Goal: Transaction & Acquisition: Book appointment/travel/reservation

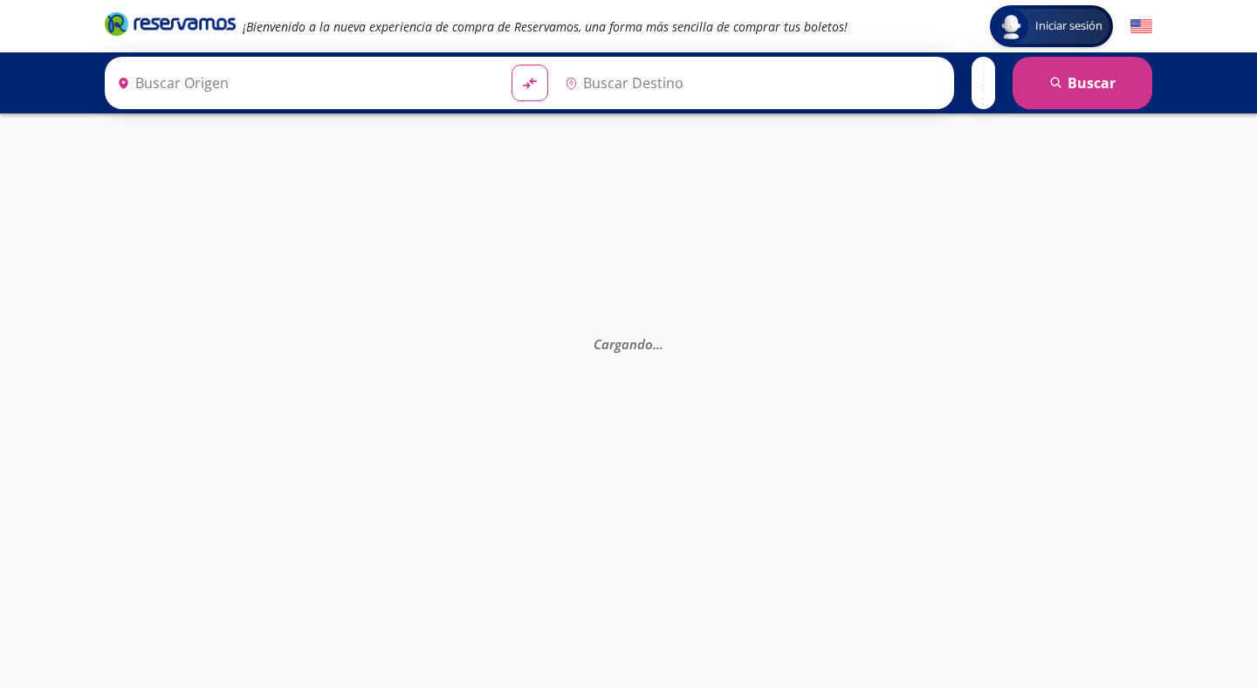
type input "[DATE][GEOGRAPHIC_DATA][PERSON_NAME], [GEOGRAPHIC_DATA]"
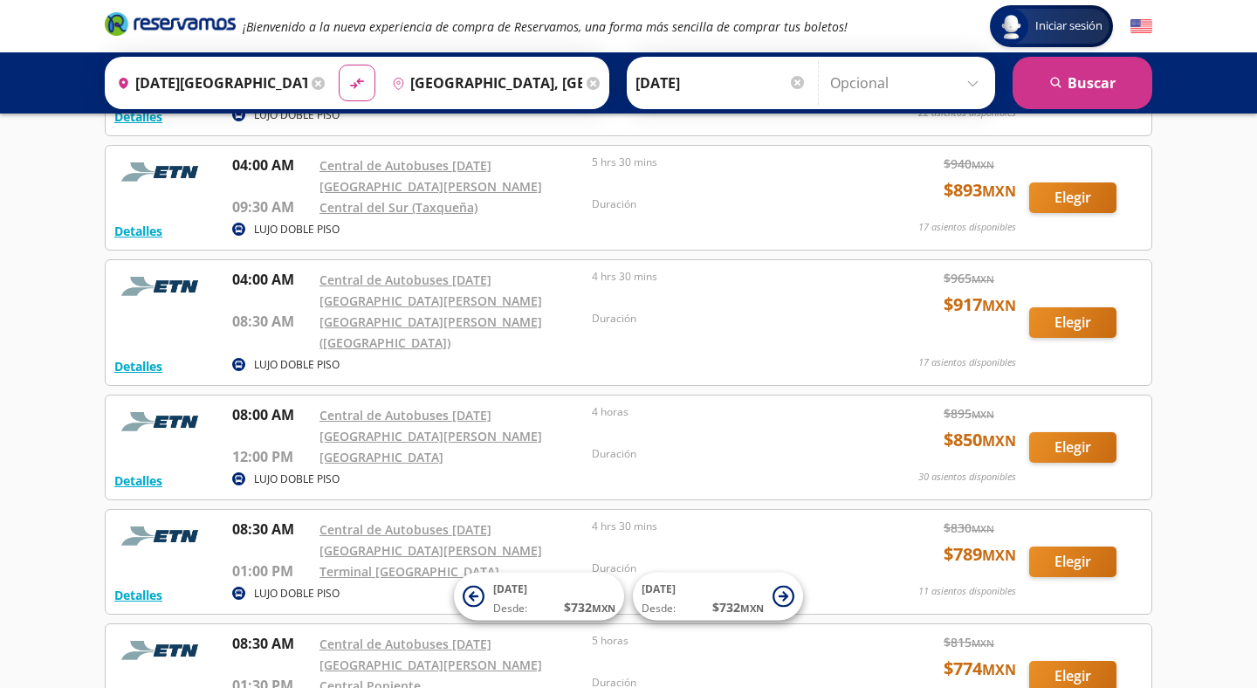
click at [49, 427] on div "Iniciar sesión Iniciar sesión ¡Bienvenido a la nueva experiencia de compra de R…" at bounding box center [628, 596] width 1257 height 1549
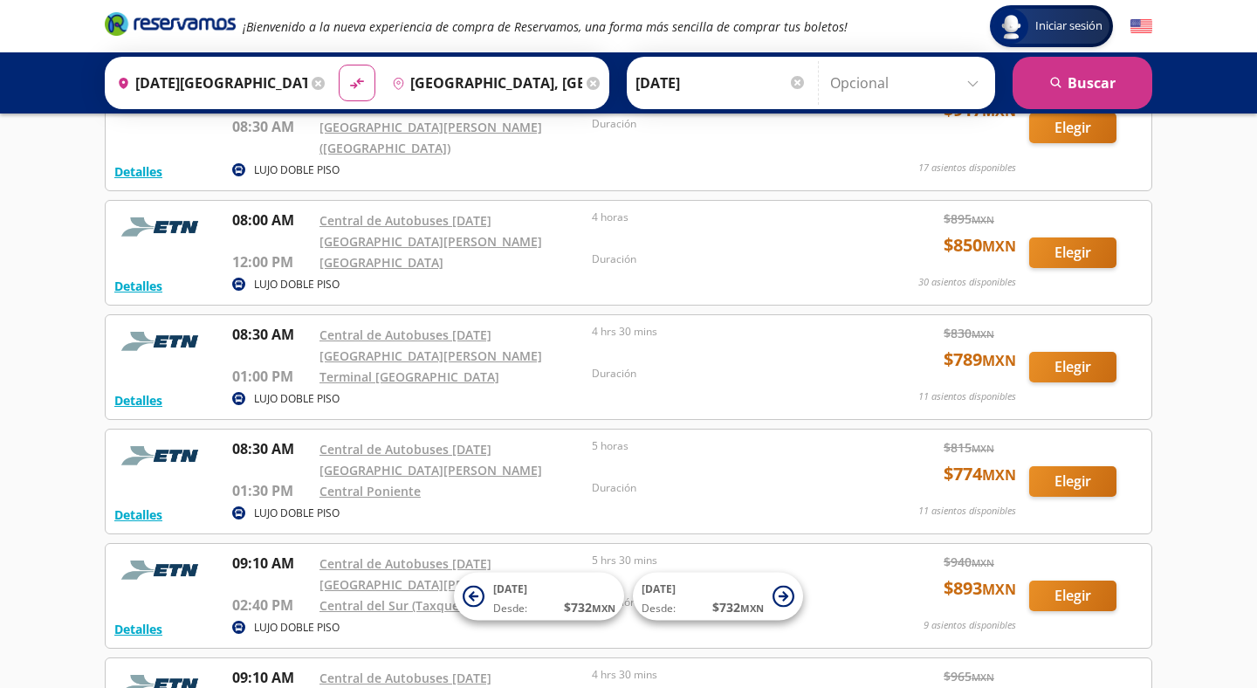
click at [49, 427] on div "Iniciar sesión Iniciar sesión ¡Bienvenido a la nueva experiencia de compra de R…" at bounding box center [628, 401] width 1257 height 1549
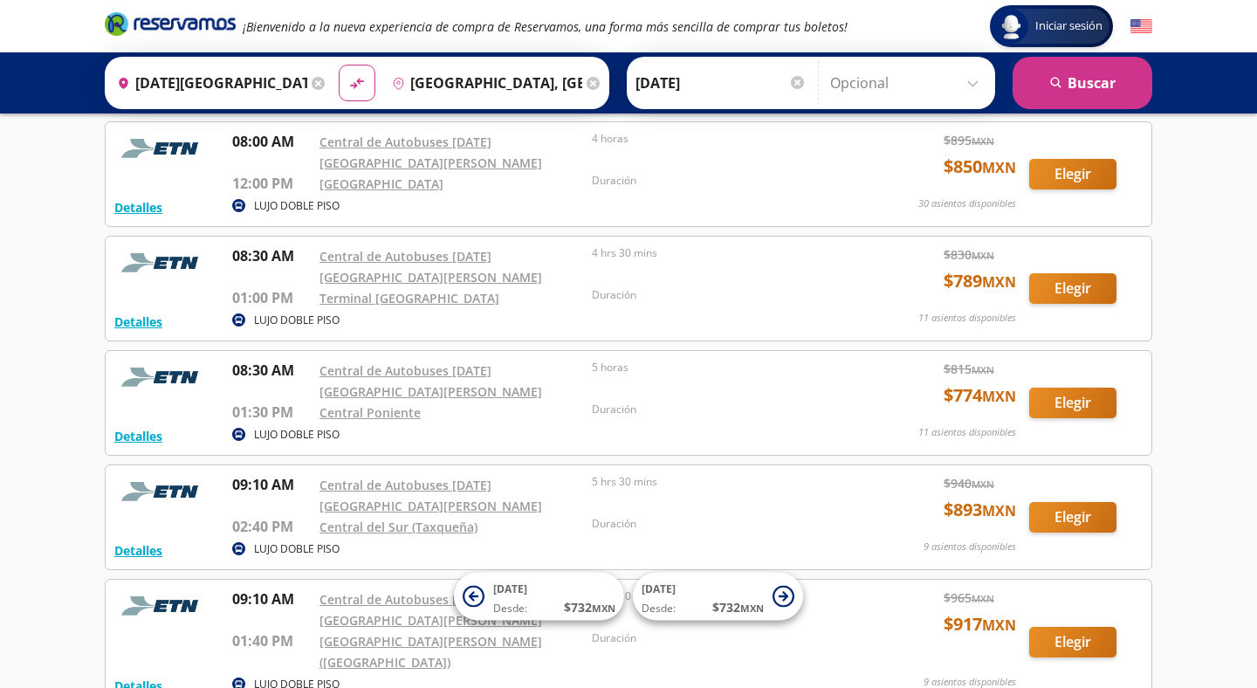
scroll to position [566, 0]
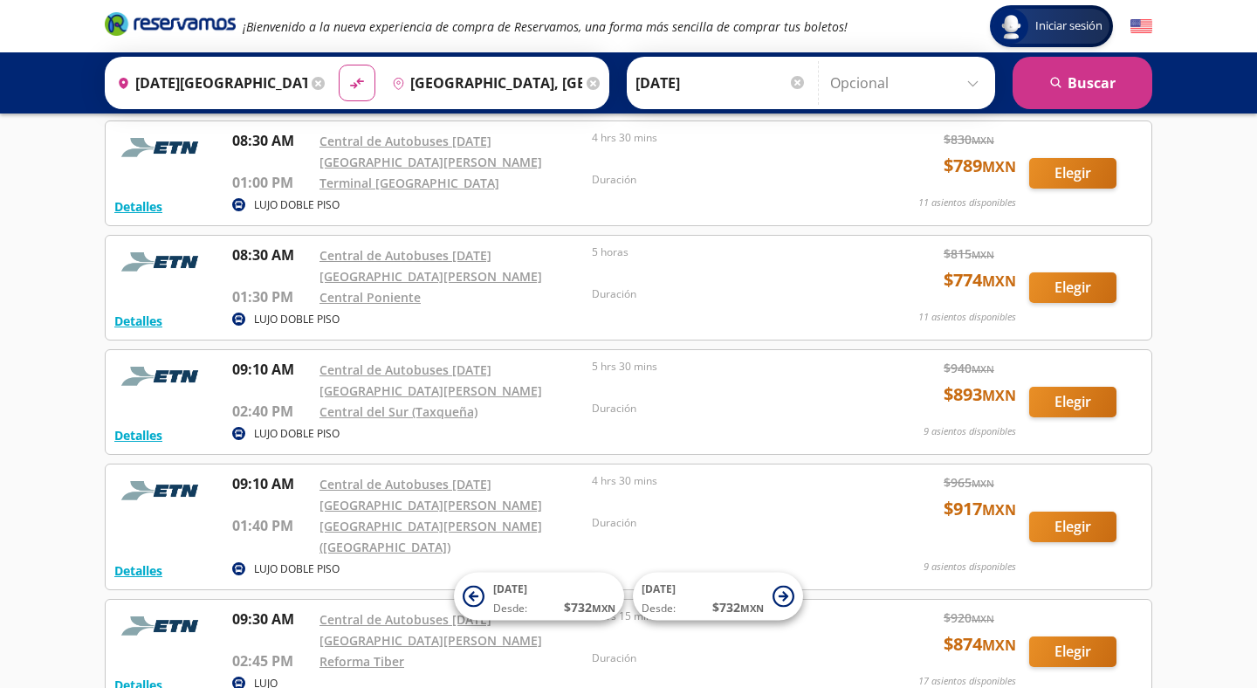
click at [49, 427] on div "Iniciar sesión Iniciar sesión ¡Bienvenido a la nueva experiencia de compra de R…" at bounding box center [628, 562] width 1257 height 2256
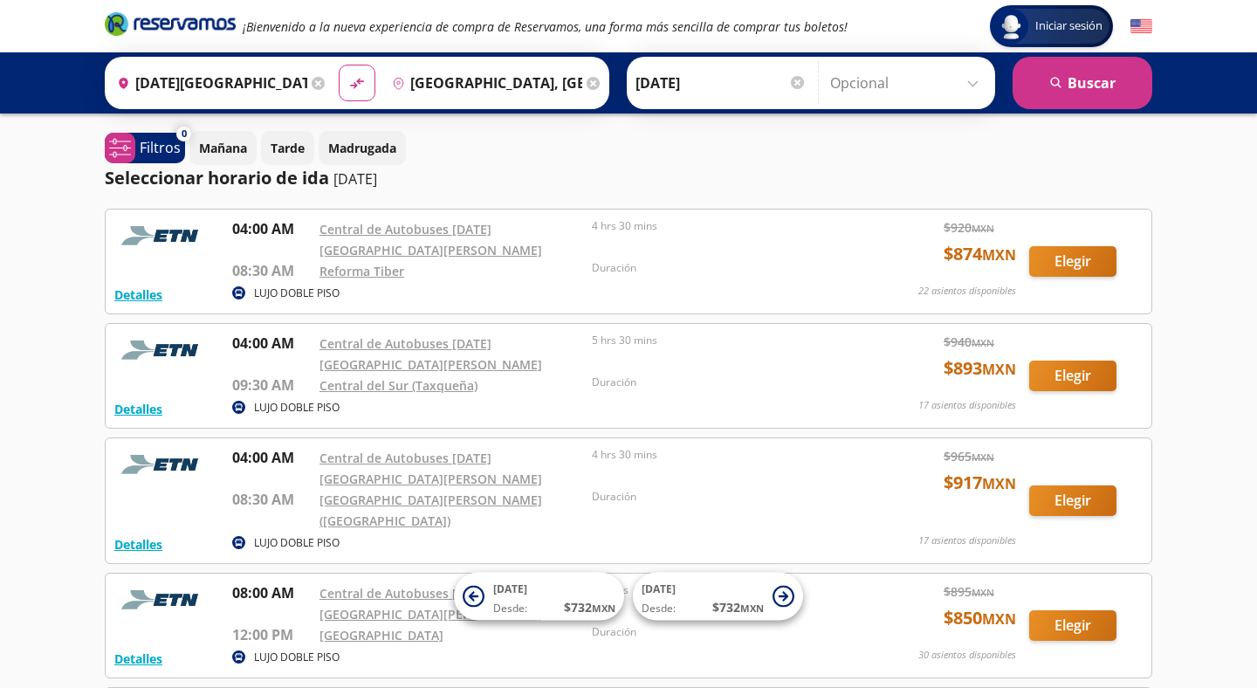
click at [467, 71] on input "[GEOGRAPHIC_DATA], [GEOGRAPHIC_DATA]" at bounding box center [483, 83] width 197 height 44
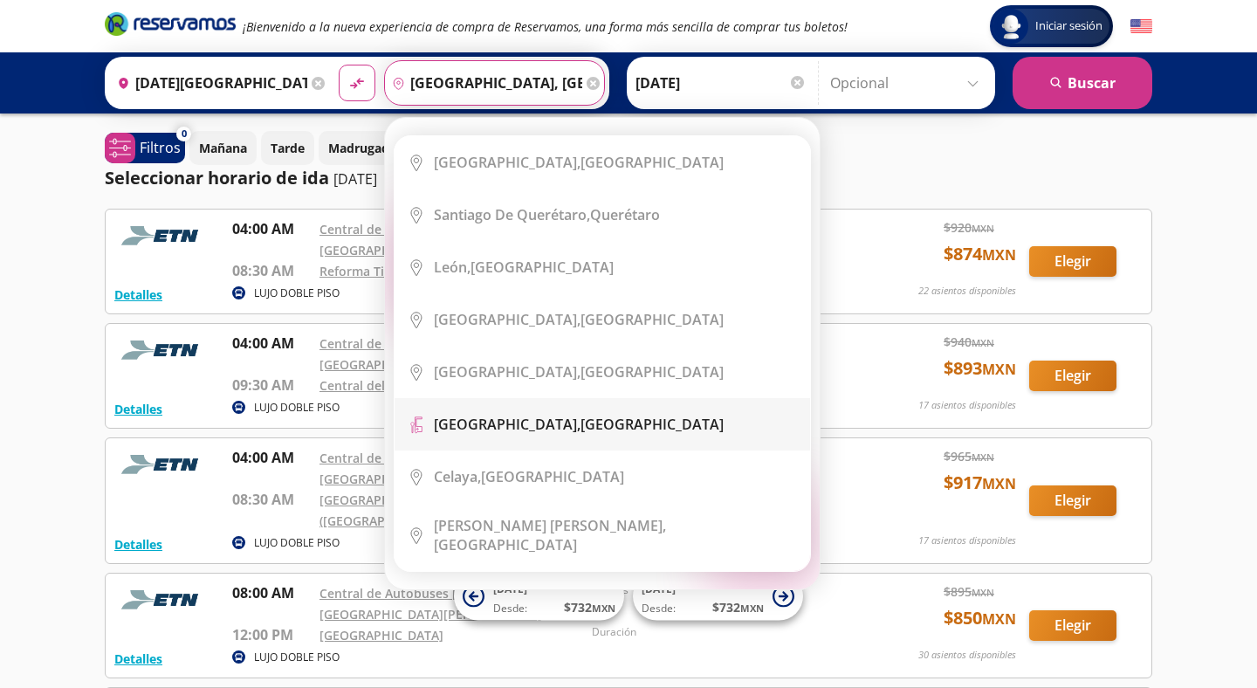
click at [505, 427] on b "[GEOGRAPHIC_DATA]," at bounding box center [507, 424] width 147 height 19
type input "[GEOGRAPHIC_DATA], [GEOGRAPHIC_DATA]"
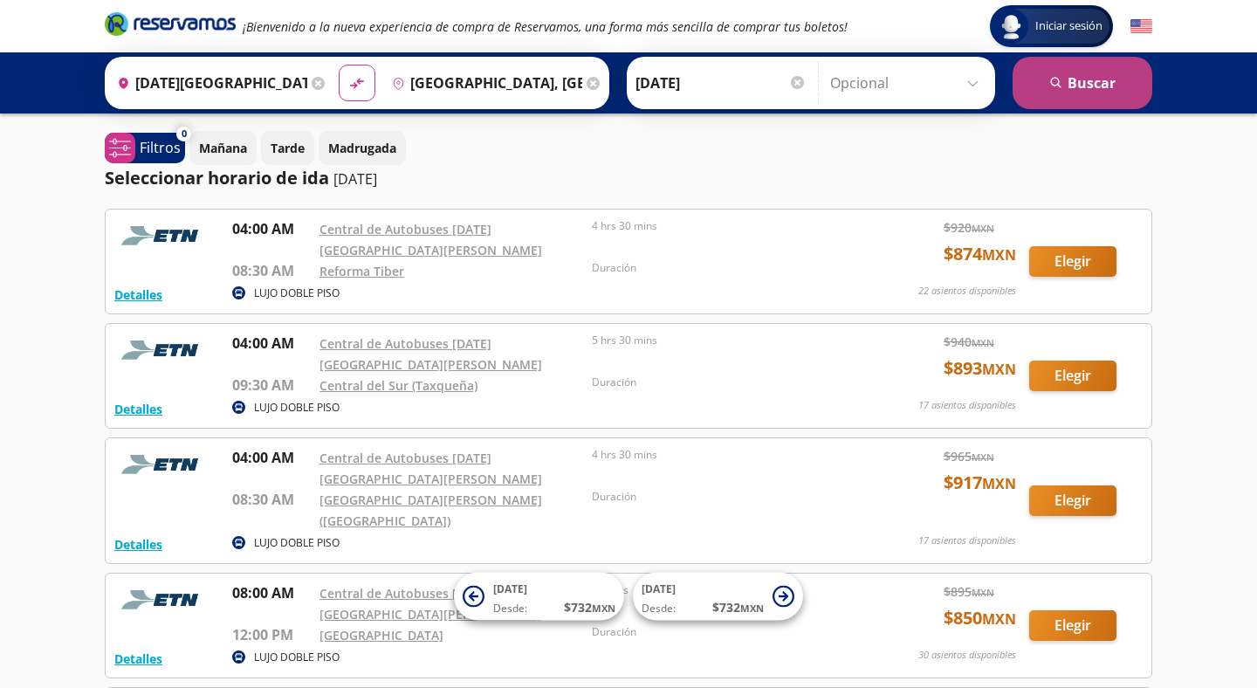
click at [1084, 88] on button "search [GEOGRAPHIC_DATA]" at bounding box center [1083, 83] width 140 height 52
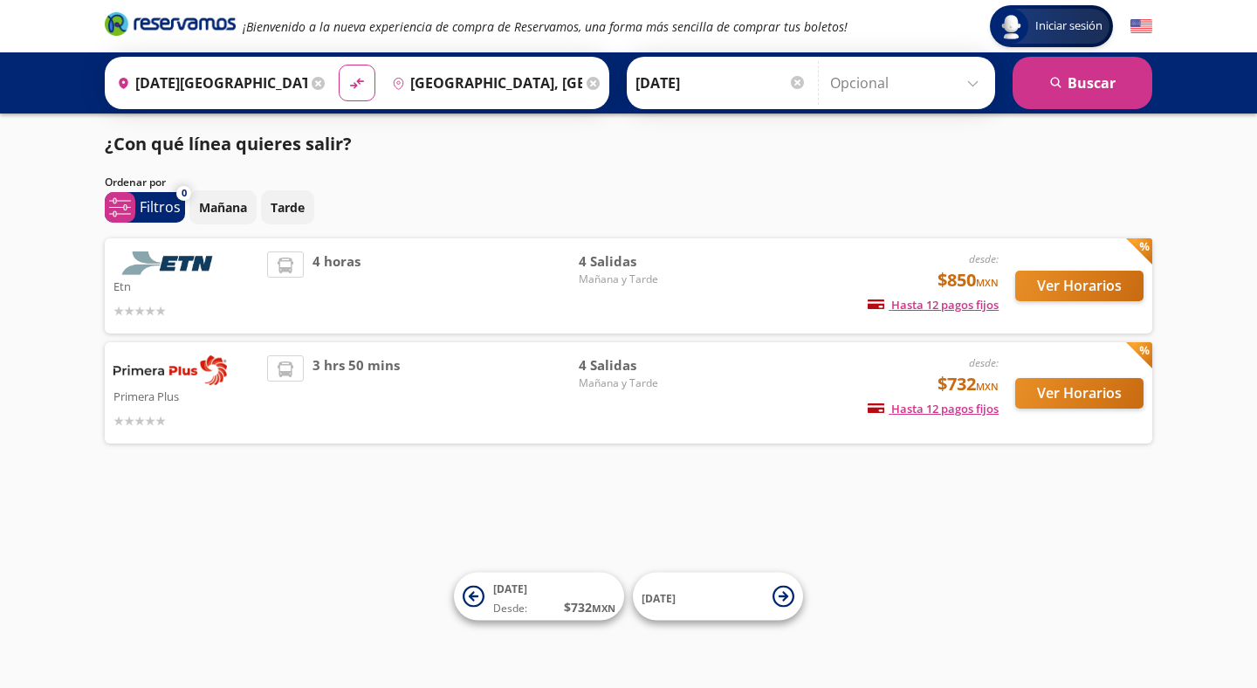
click at [66, 390] on div "Iniciar sesión Iniciar sesión ¡Bienvenido a la nueva experiencia de compra de R…" at bounding box center [628, 344] width 1257 height 688
click at [65, 342] on div "Iniciar sesión Iniciar sesión ¡Bienvenido a la nueva experiencia de compra de R…" at bounding box center [628, 344] width 1257 height 688
click at [80, 319] on div "Iniciar sesión Iniciar sesión ¡Bienvenido a la nueva experiencia de compra de R…" at bounding box center [628, 344] width 1257 height 688
click at [81, 375] on div "Iniciar sesión Iniciar sesión ¡Bienvenido a la nueva experiencia de compra de R…" at bounding box center [628, 344] width 1257 height 688
click at [99, 333] on div "¿Con qué línea quieres salir? Ordenar por 0 system-uicons:filtering Filtros che…" at bounding box center [628, 291] width 1065 height 321
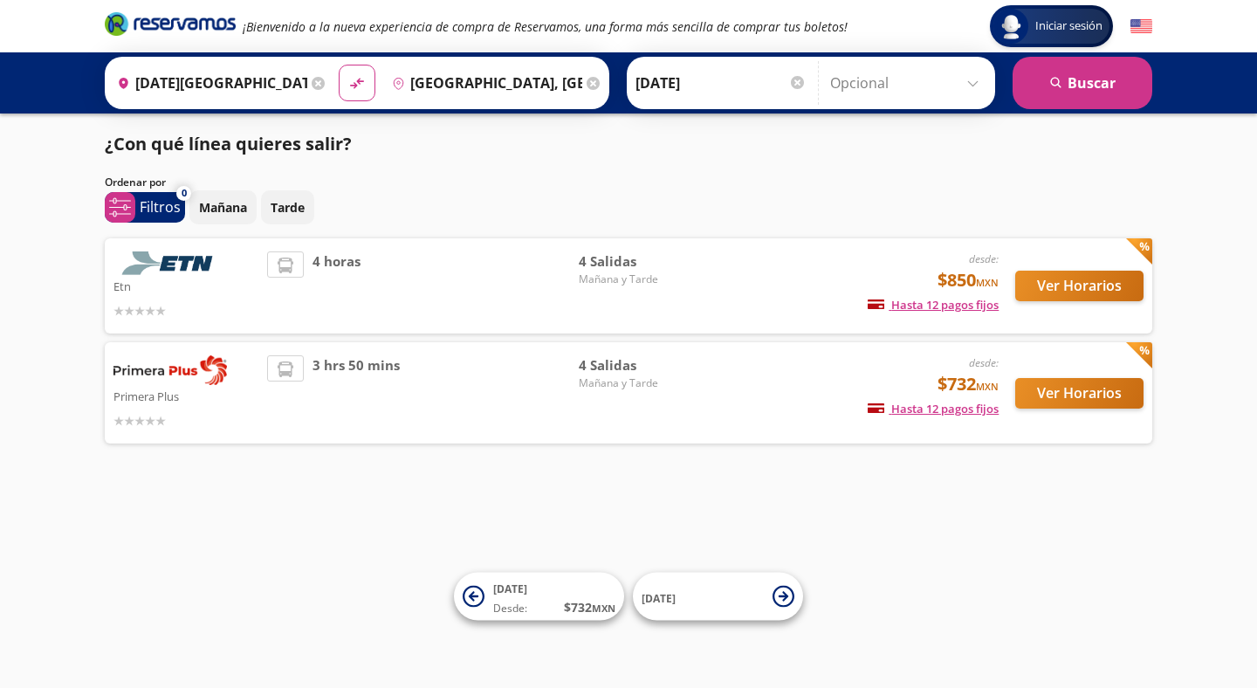
click at [127, 336] on div "Etn desde: $850 MXN Hasta 12 pagos fijos Pagos fijos en compras mayores a $30 M…" at bounding box center [628, 340] width 1047 height 205
click at [78, 338] on div "Iniciar sesión Iniciar sesión ¡Bienvenido a la nueva experiencia de compra de R…" at bounding box center [628, 344] width 1257 height 688
click at [79, 244] on div "Iniciar sesión Iniciar sesión ¡Bienvenido a la nueva experiencia de compra de R…" at bounding box center [628, 344] width 1257 height 688
click at [449, 206] on div "Mañana Tarde" at bounding box center [670, 207] width 963 height 34
click at [17, 273] on div "Iniciar sesión Iniciar sesión ¡Bienvenido a la nueva experiencia de compra de R…" at bounding box center [628, 344] width 1257 height 688
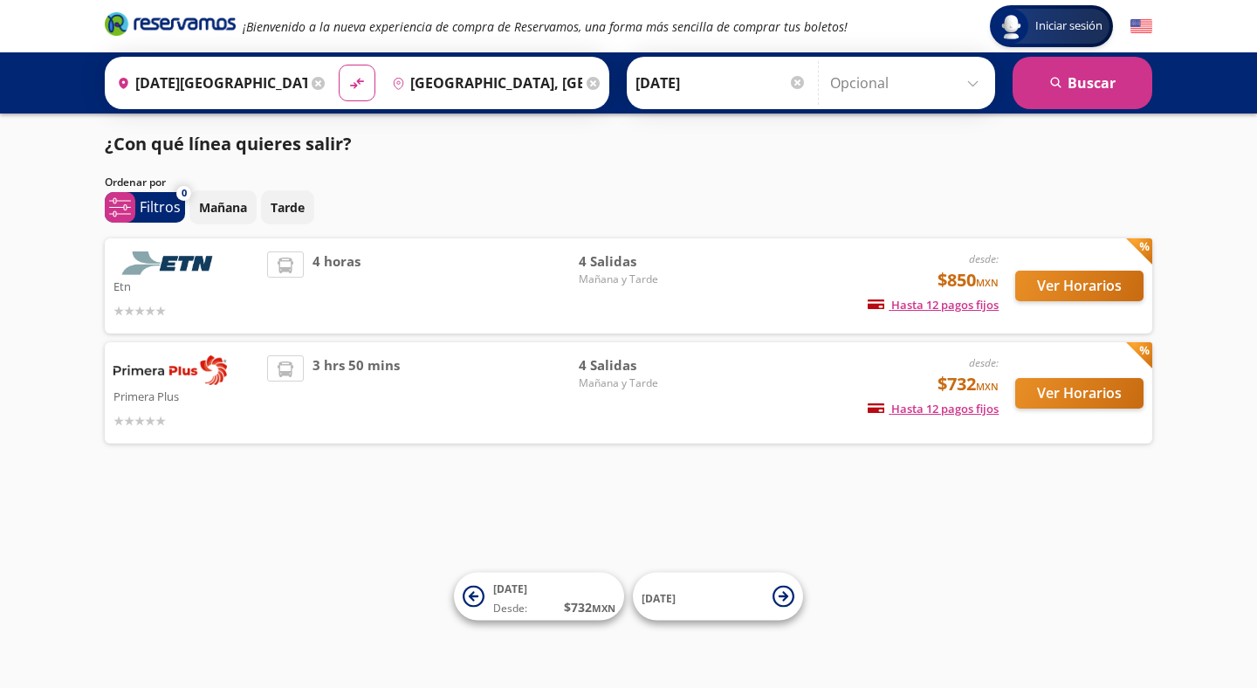
click at [52, 370] on div "Iniciar sesión Iniciar sesión ¡Bienvenido a la nueva experiencia de compra de R…" at bounding box center [628, 344] width 1257 height 688
click at [135, 337] on div "Etn desde: $850 MXN Hasta 12 pagos fijos Pagos fijos en compras mayores a $30 M…" at bounding box center [628, 340] width 1047 height 205
click at [89, 340] on div "Iniciar sesión Iniciar sesión ¡Bienvenido a la nueva experiencia de compra de R…" at bounding box center [628, 344] width 1257 height 688
click at [48, 331] on div "Iniciar sesión Iniciar sesión ¡Bienvenido a la nueva experiencia de compra de R…" at bounding box center [628, 344] width 1257 height 688
click at [28, 323] on div "Iniciar sesión Iniciar sesión ¡Bienvenido a la nueva experiencia de compra de R…" at bounding box center [628, 344] width 1257 height 688
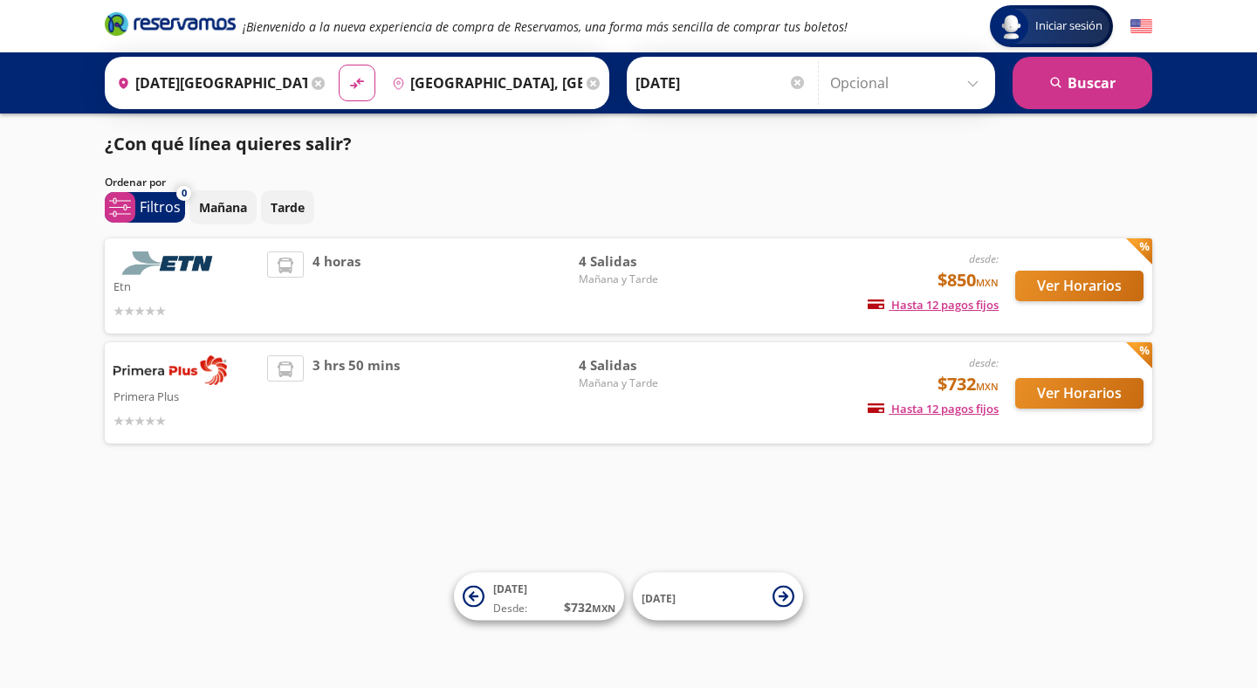
click at [333, 263] on span "4 horas" at bounding box center [336, 285] width 48 height 69
click at [180, 266] on img at bounding box center [169, 263] width 113 height 24
click at [639, 276] on span "Mañana y Tarde" at bounding box center [640, 279] width 122 height 16
click at [609, 265] on span "4 Salidas" at bounding box center [640, 261] width 122 height 20
click at [1070, 285] on button "Ver Horarios" at bounding box center [1079, 286] width 128 height 31
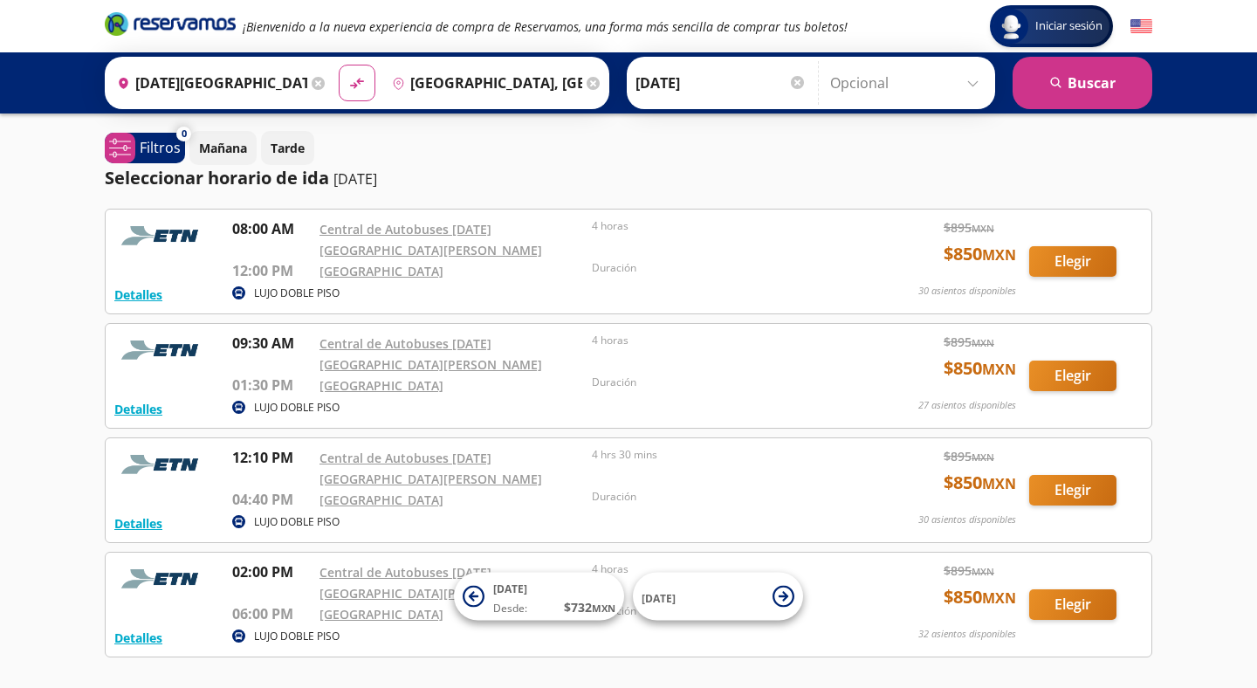
click at [40, 346] on div "Iniciar sesión Iniciar sesión ¡Bienvenido a la nueva experiencia de compra de R…" at bounding box center [628, 410] width 1257 height 821
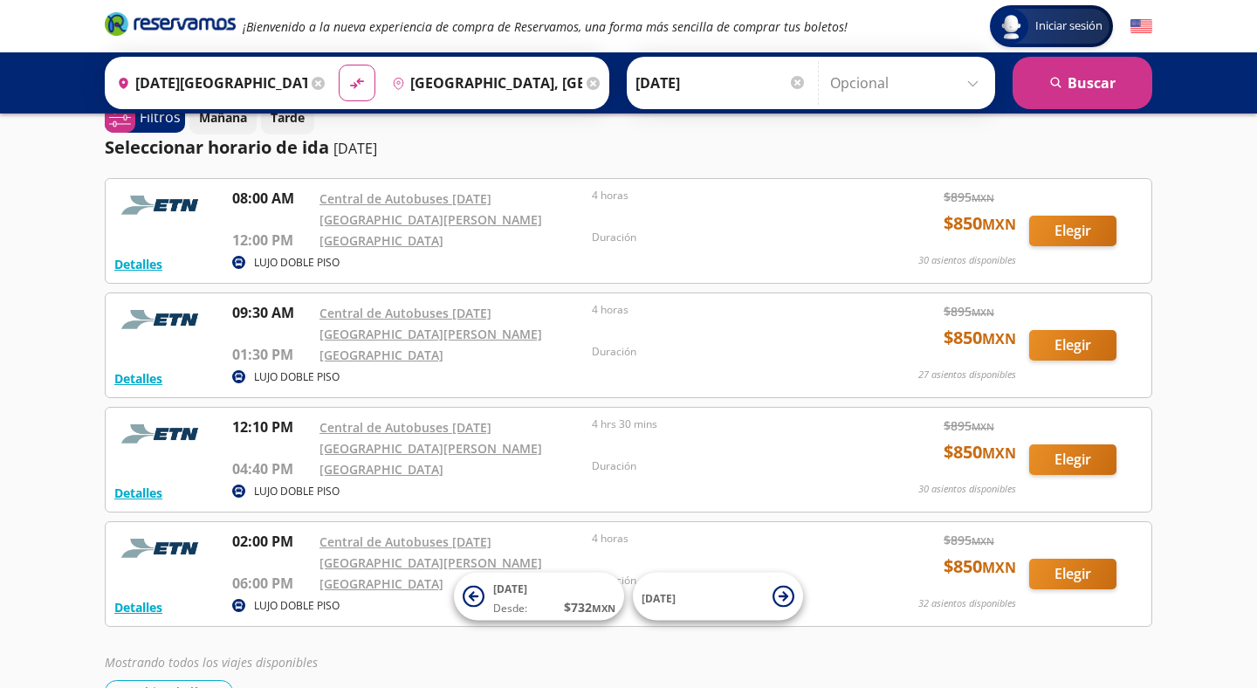
scroll to position [32, 0]
